Goal: Information Seeking & Learning: Learn about a topic

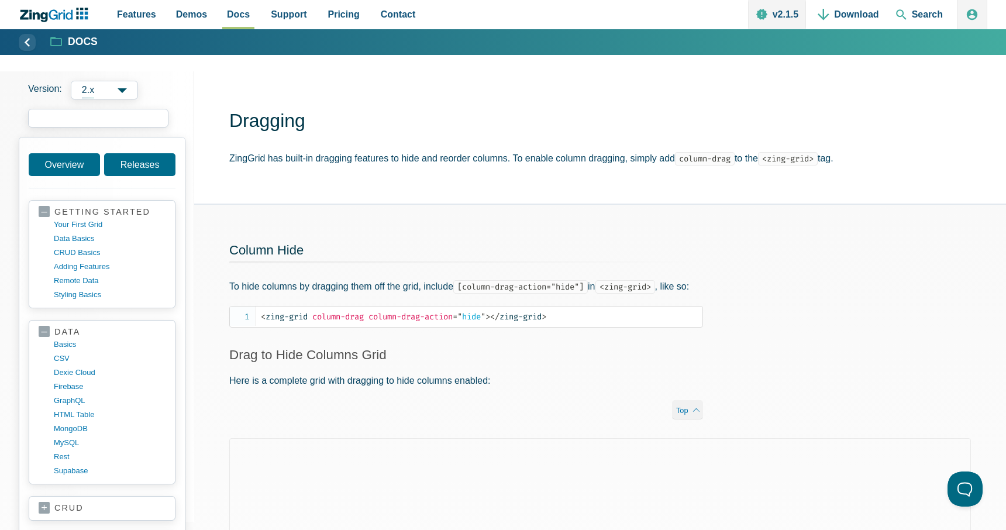
click at [93, 118] on input "search input" at bounding box center [98, 118] width 140 height 19
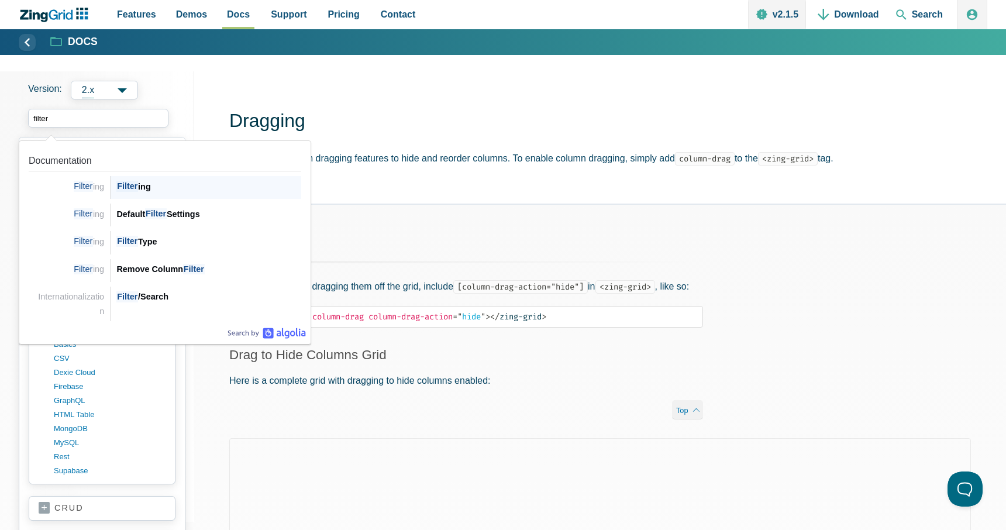
click at [160, 189] on div "Filter ing" at bounding box center [208, 186] width 185 height 14
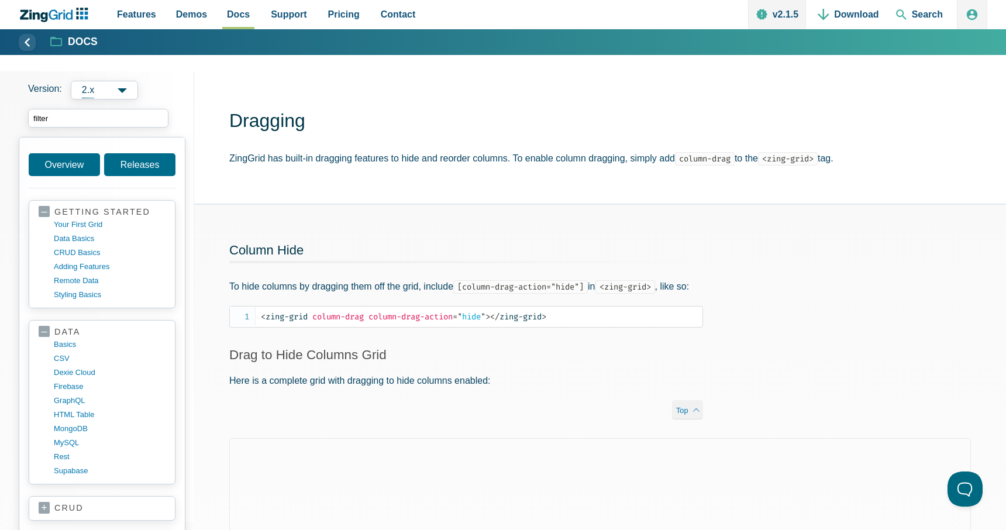
type input "filter"
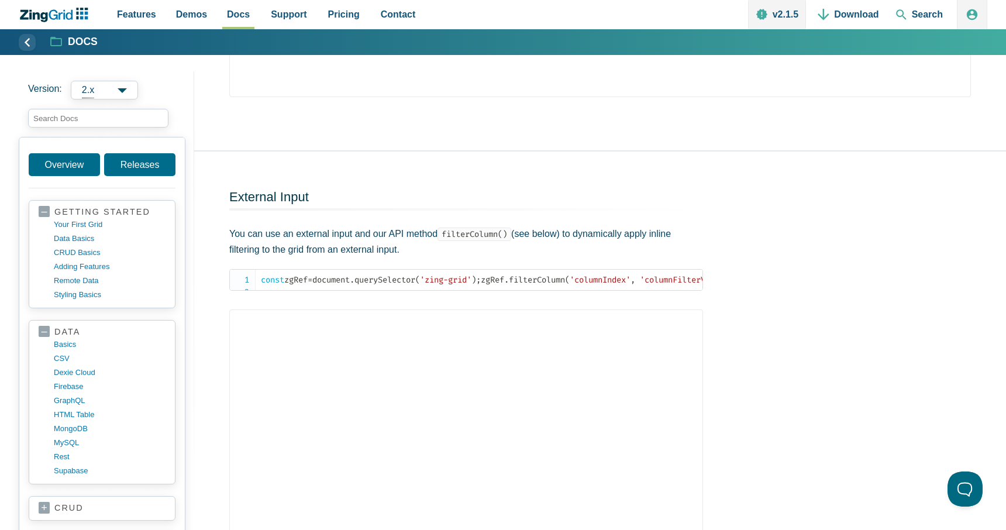
scroll to position [6337, 0]
click at [82, 120] on input "search input" at bounding box center [98, 118] width 140 height 19
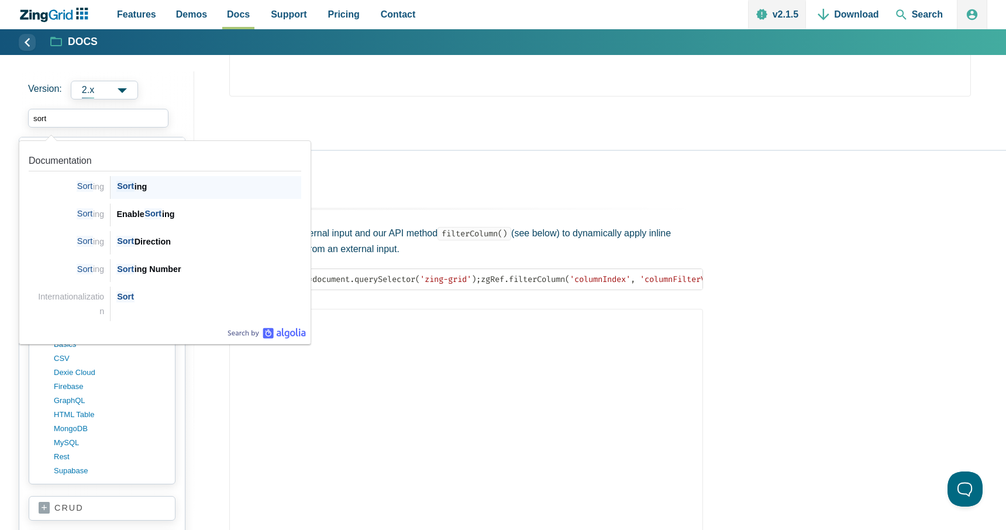
click at [143, 189] on div "Sort ing" at bounding box center [208, 186] width 185 height 14
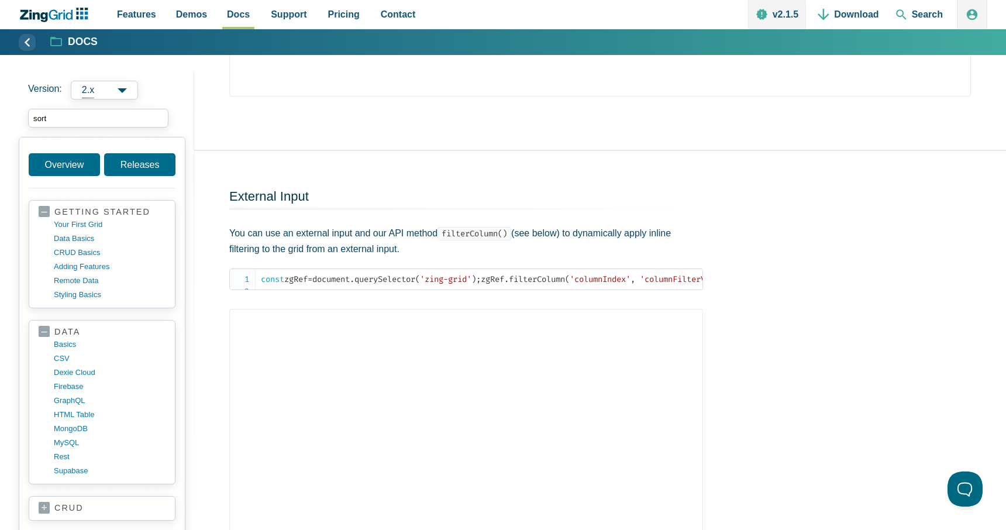
type input "sort"
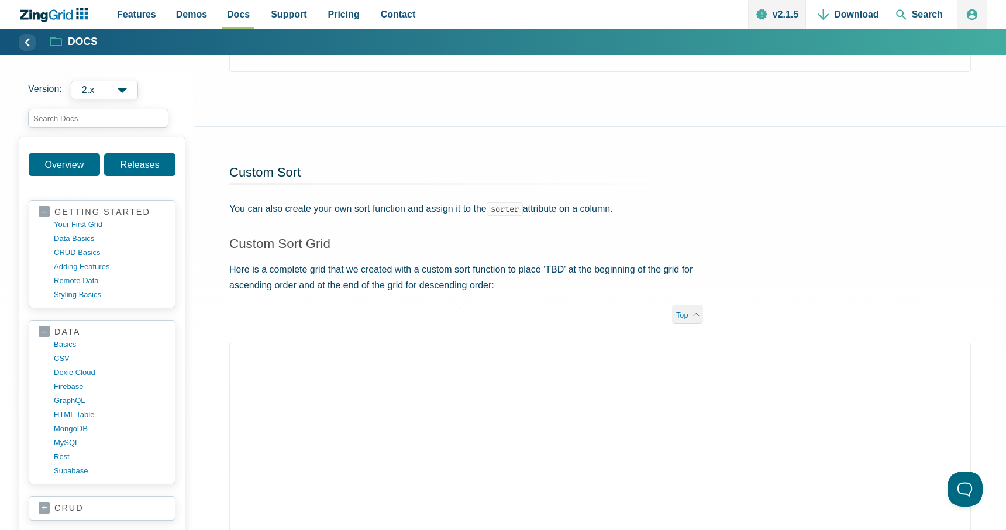
scroll to position [1975, 0]
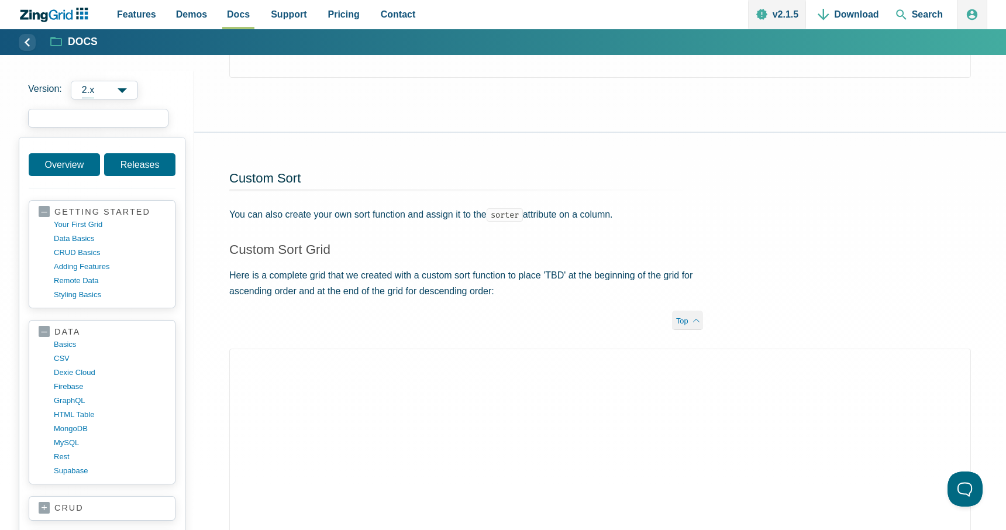
click at [112, 117] on input "search input" at bounding box center [98, 118] width 140 height 19
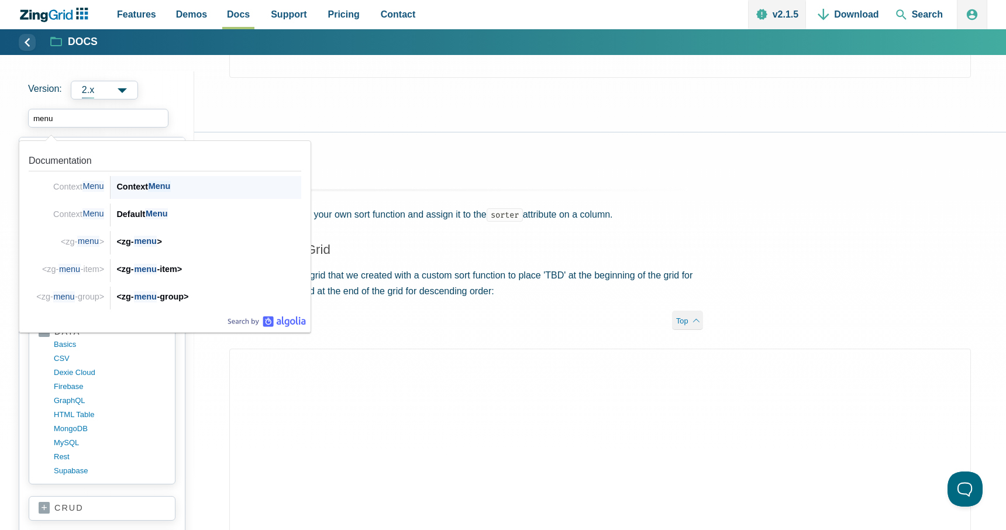
click at [144, 183] on div "Context Menu" at bounding box center [208, 186] width 185 height 14
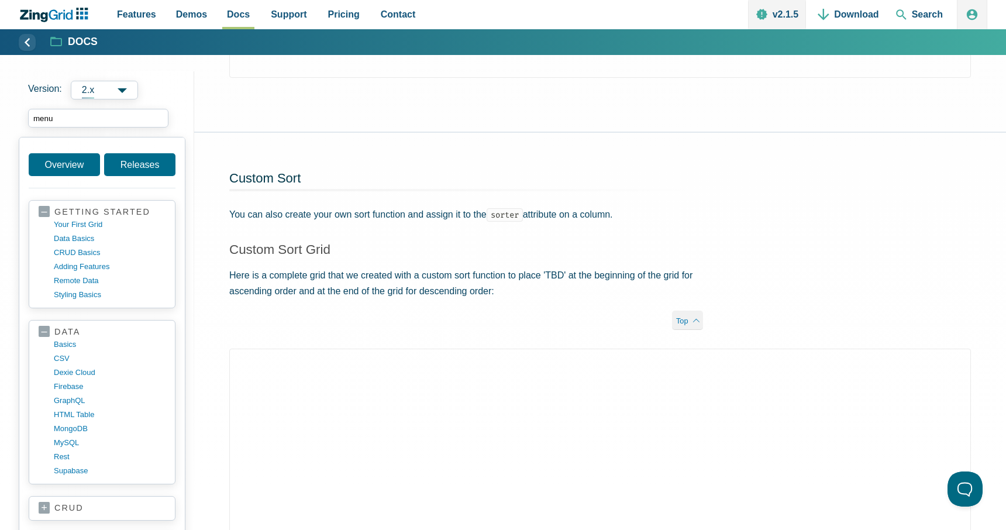
type input "menu"
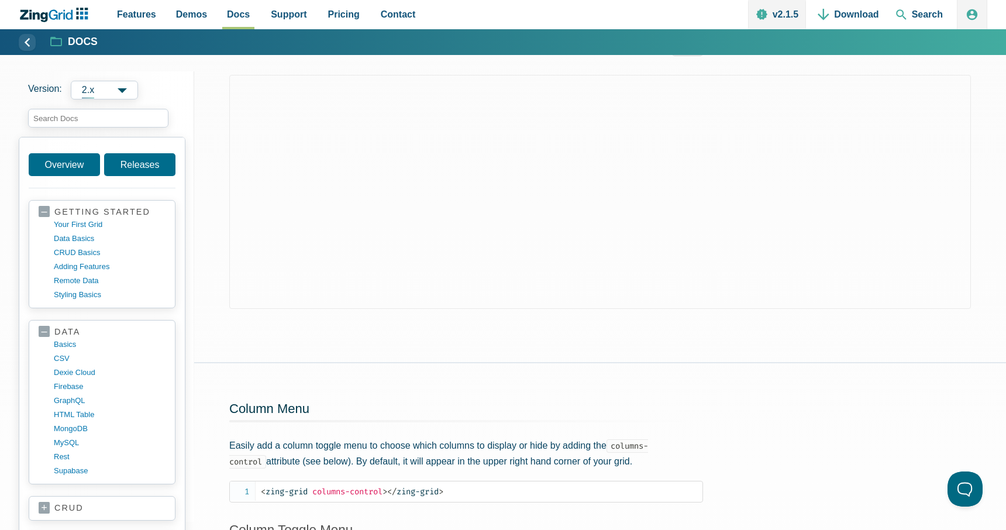
scroll to position [923, 0]
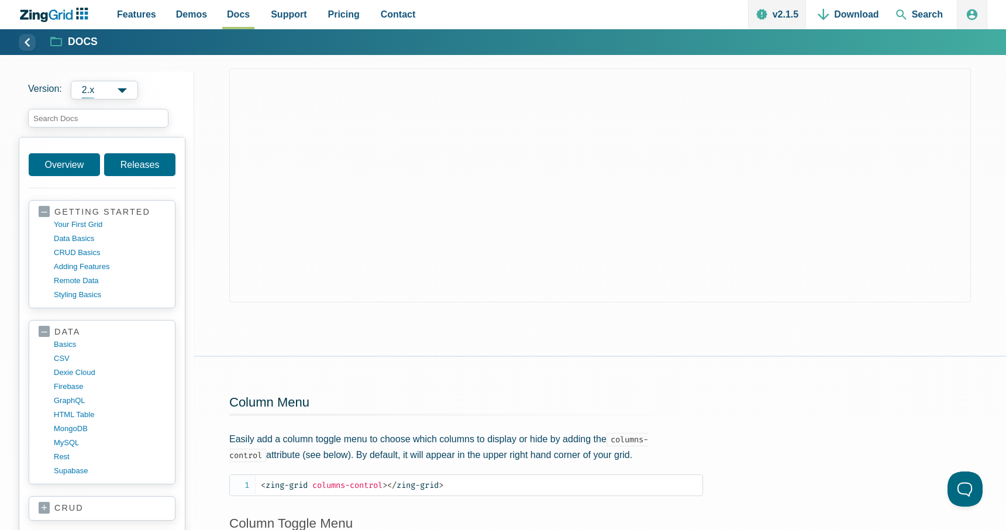
click at [404, 371] on div "Column Menu Easily add a column toggle menu to choose which columns to display …" at bounding box center [466, 482] width 544 height 250
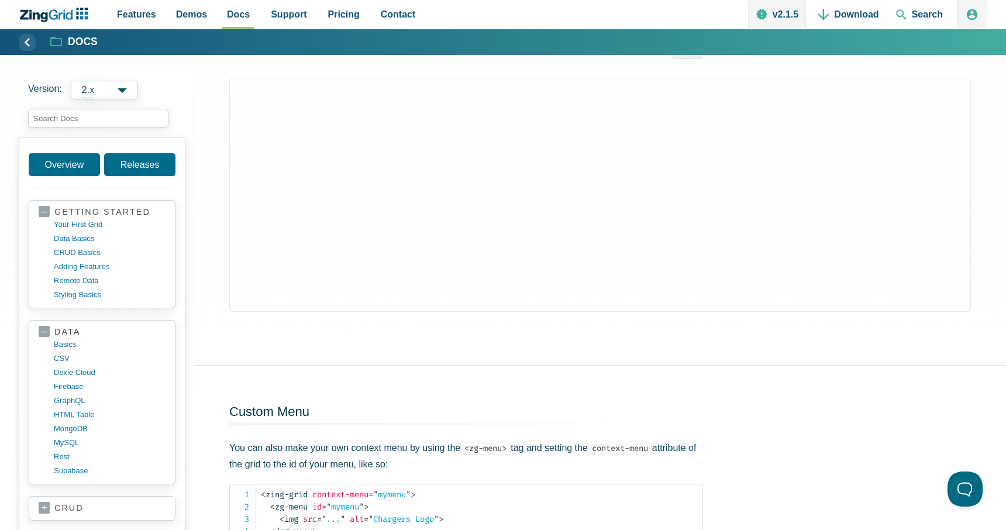
scroll to position [1453, 0]
click at [986, 115] on div "App Content" at bounding box center [599, 221] width 811 height 288
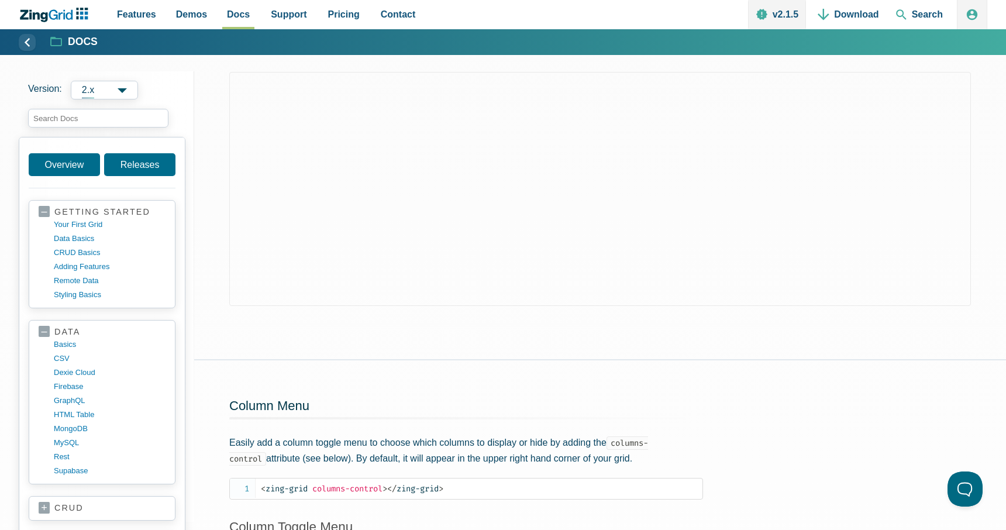
scroll to position [921, 0]
click at [108, 116] on input "search input" at bounding box center [98, 118] width 140 height 19
paste input "context-menu-options"
type input "context-menu-options"
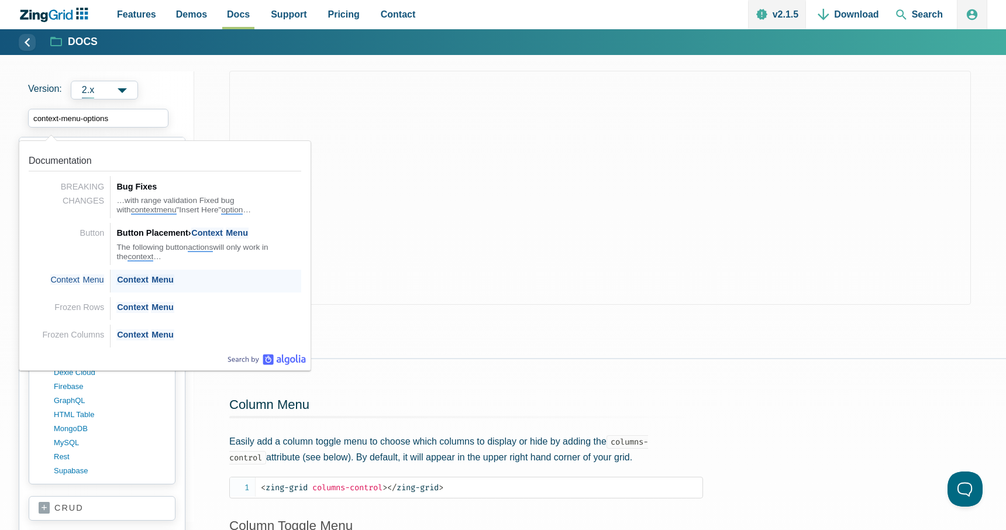
click at [144, 281] on span "Context" at bounding box center [132, 279] width 32 height 11
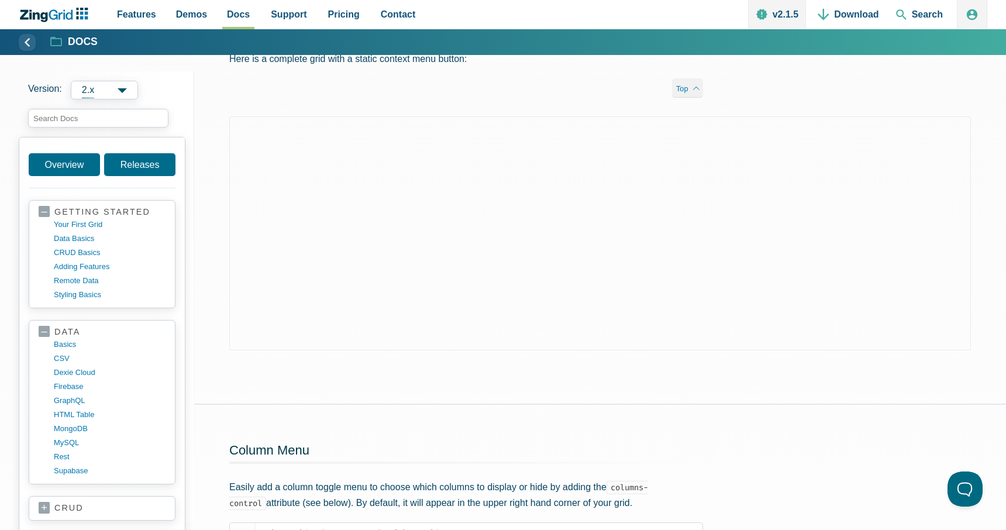
scroll to position [873, 0]
click at [984, 135] on div "App Content" at bounding box center [599, 263] width 811 height 288
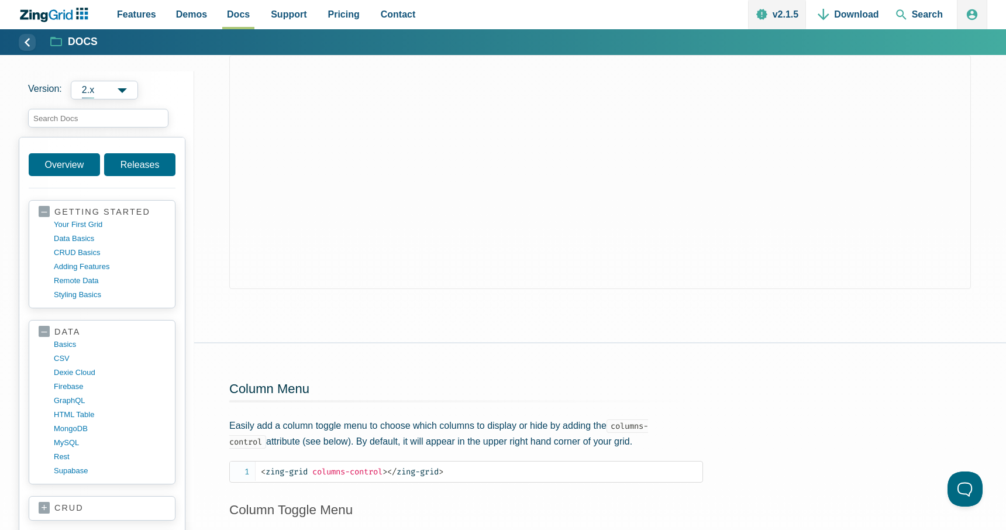
scroll to position [961, 0]
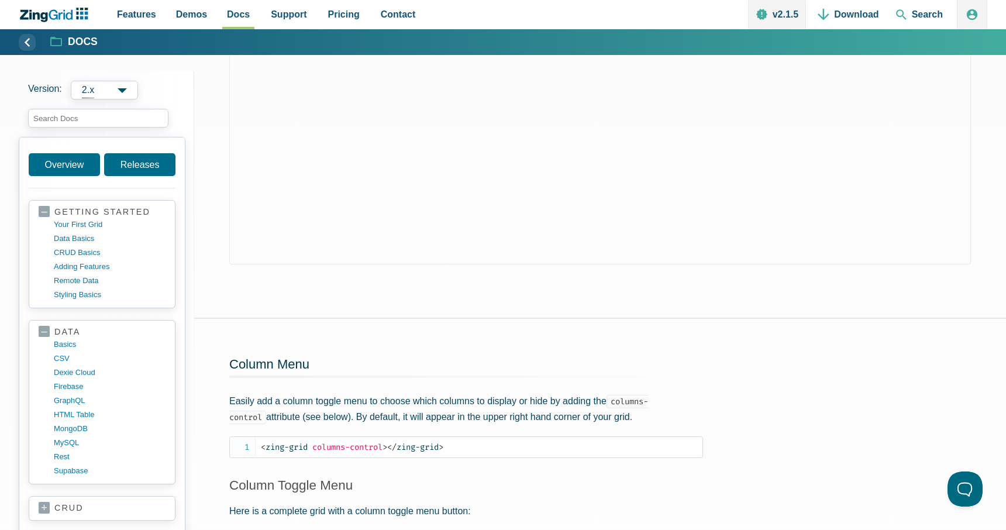
click at [761, 287] on div "App Content" at bounding box center [599, 174] width 811 height 288
click at [999, 158] on div "App Content" at bounding box center [599, 174] width 811 height 288
click at [991, 120] on div "App Content" at bounding box center [599, 174] width 811 height 288
